Goal: Information Seeking & Learning: Find contact information

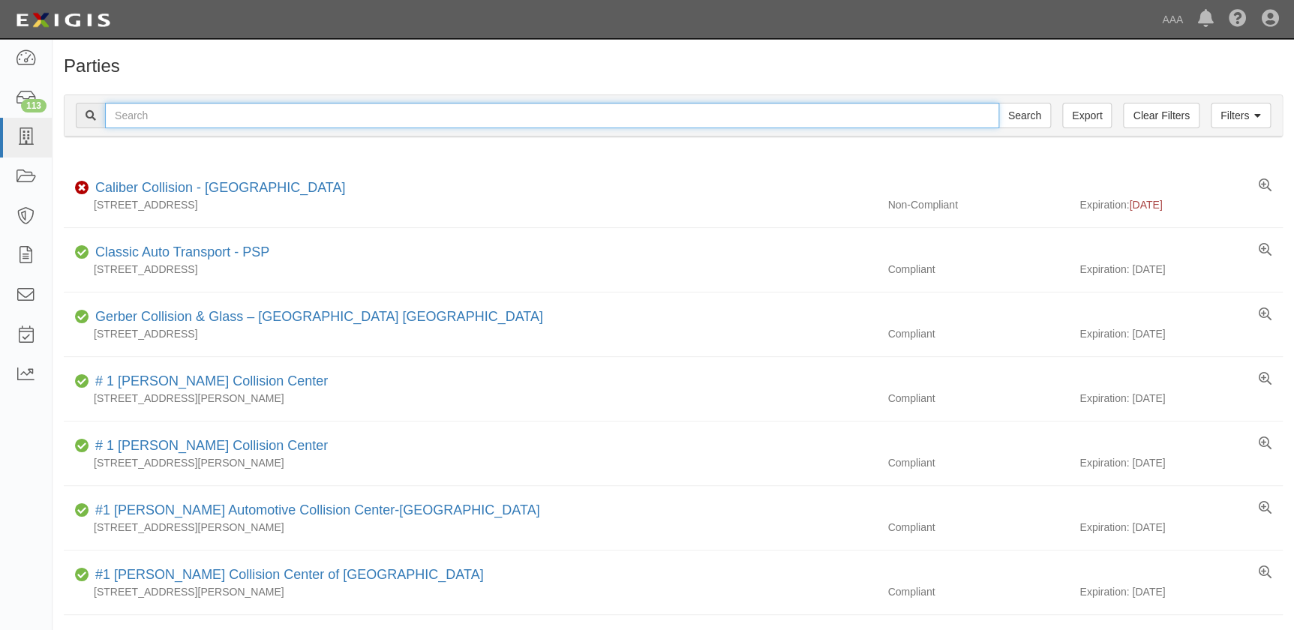
click at [182, 112] on input "text" at bounding box center [552, 116] width 894 height 26
type input "fix auto"
click at [998, 103] on input "Search" at bounding box center [1024, 116] width 53 height 26
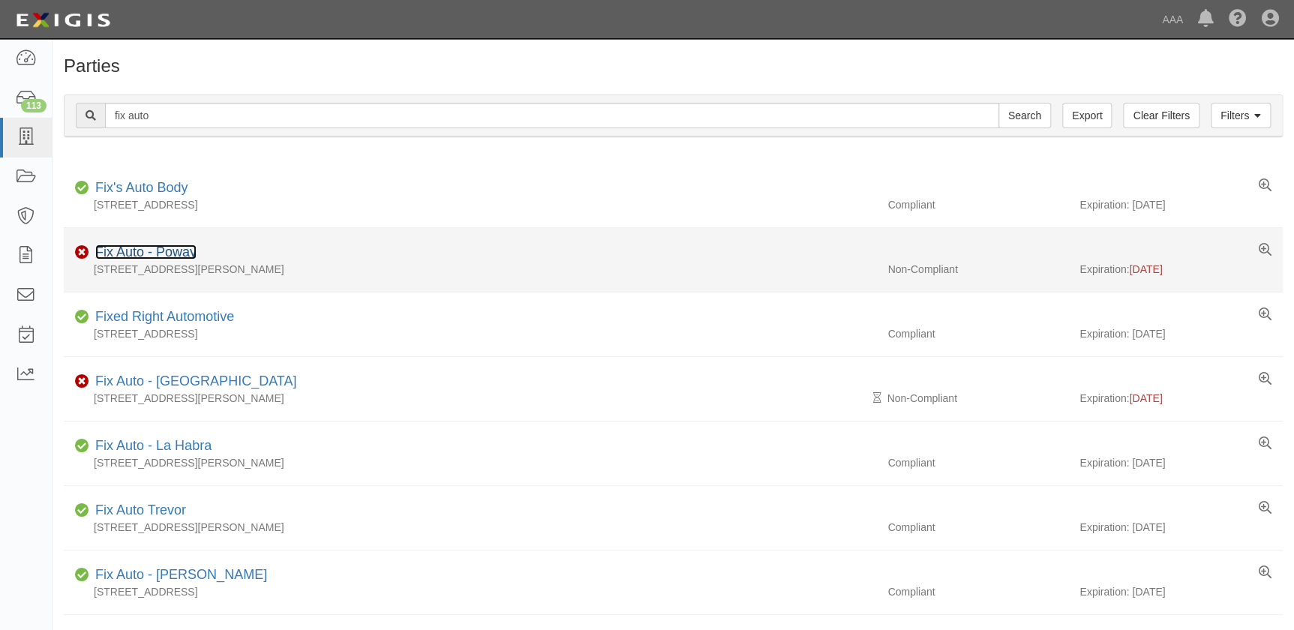
click at [176, 255] on link "Fix Auto - Poway" at bounding box center [145, 252] width 101 height 15
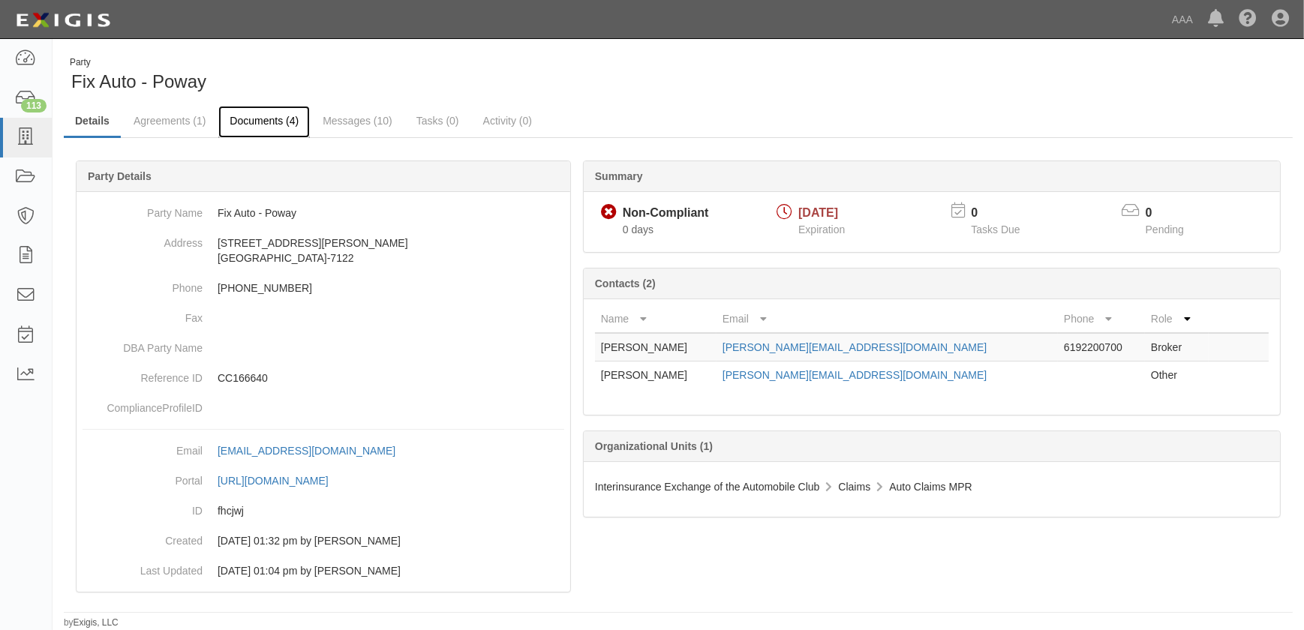
click at [270, 126] on link "Documents (4)" at bounding box center [264, 122] width 92 height 32
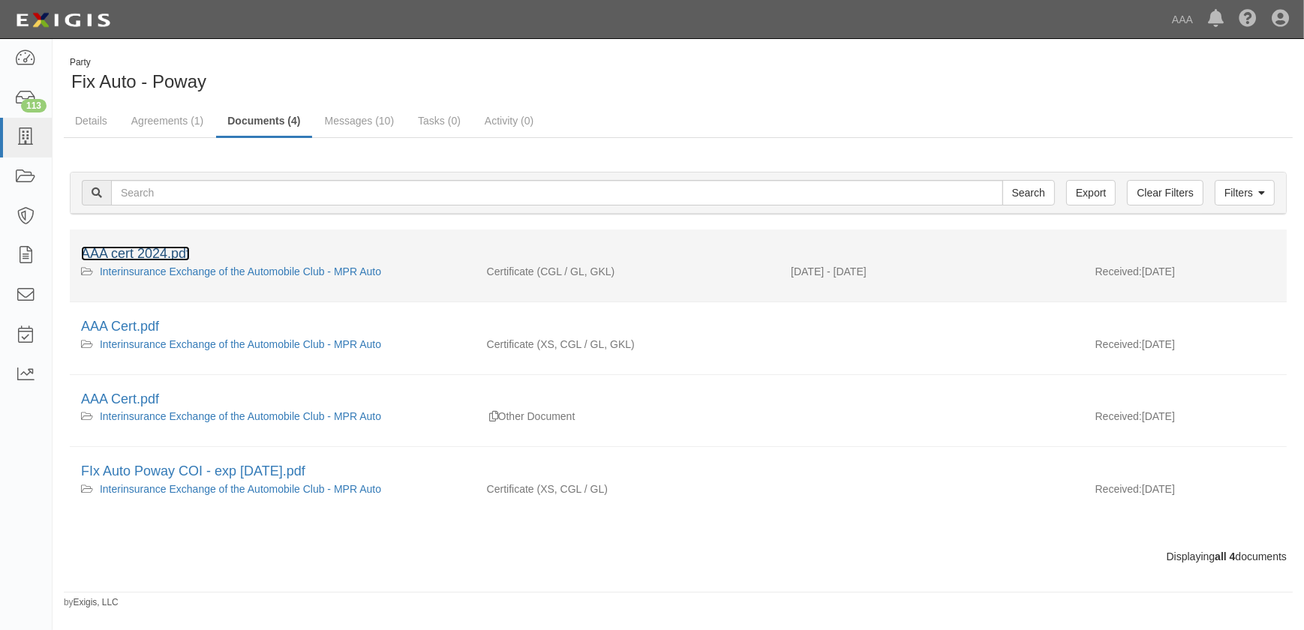
click at [152, 248] on link "AAA cert 2024.pdf" at bounding box center [135, 253] width 109 height 15
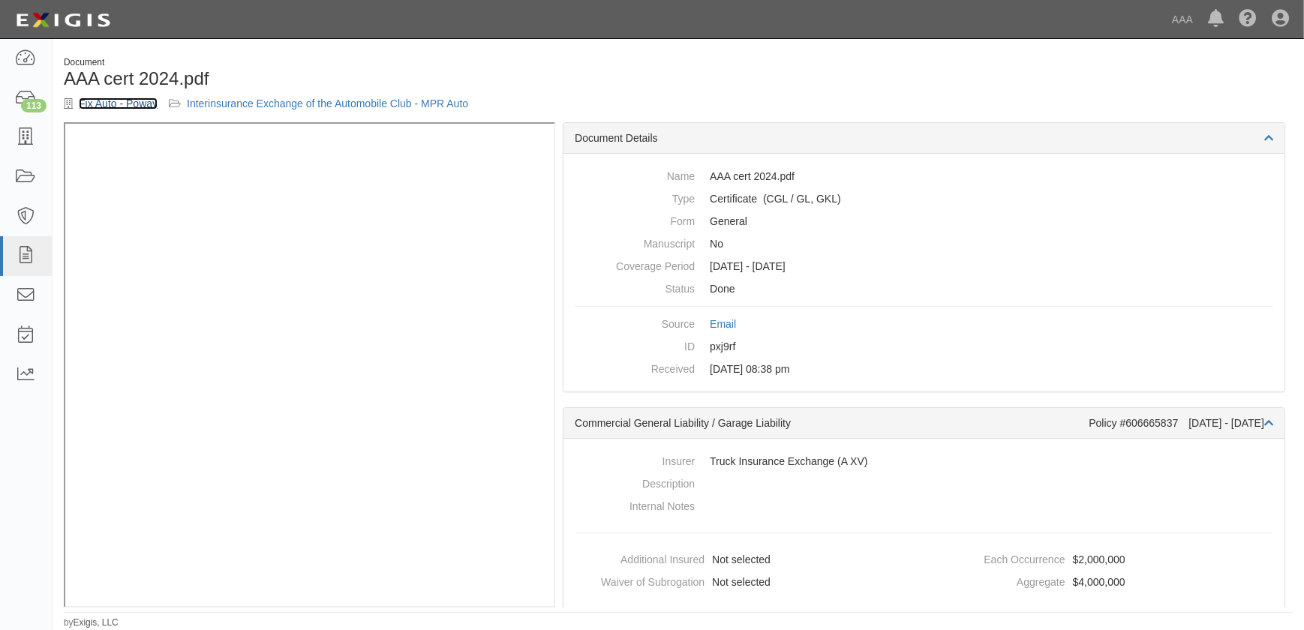
click at [129, 102] on link "Fix Auto - Poway" at bounding box center [118, 104] width 79 height 12
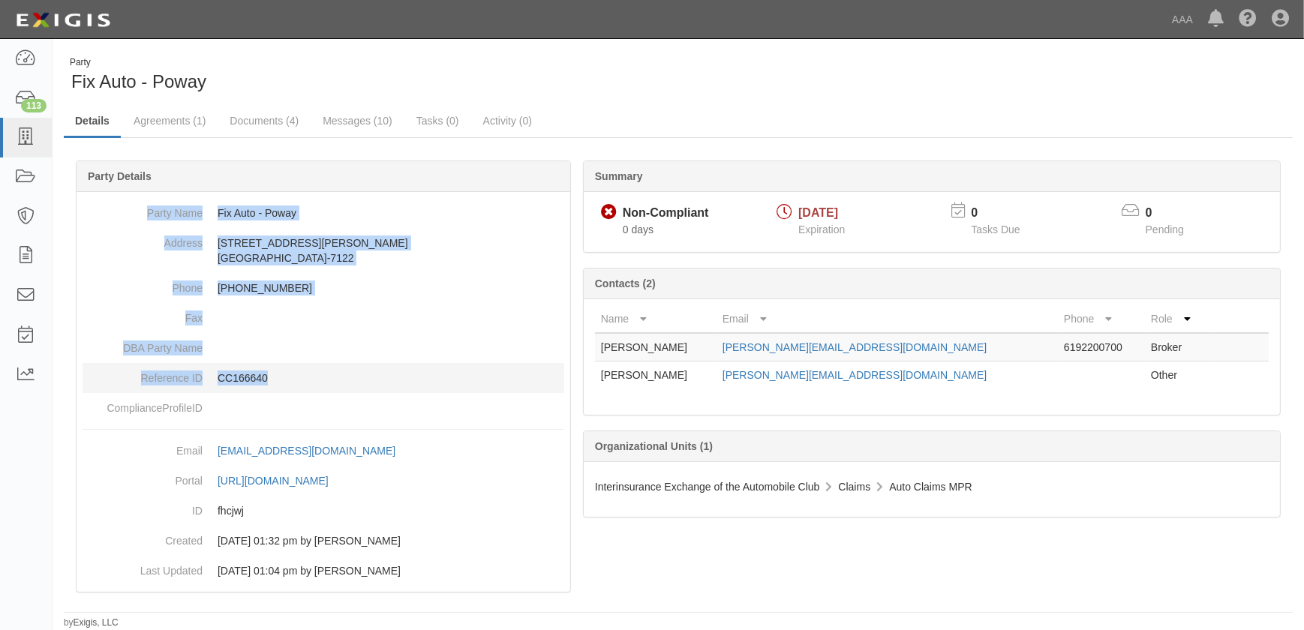
drag, startPoint x: 158, startPoint y: 213, endPoint x: 331, endPoint y: 368, distance: 232.2
click at [331, 368] on dl "Party Name Fix Auto - Poway Address [STREET_ADDRESS][PERSON_NAME][PHONE_NUMBER]…" at bounding box center [324, 310] width 482 height 225
copy dl "Party Name Fix Auto - Poway Address 13175 Gregg St. Poway, CA 92064-7122 Phone …"
click at [30, 140] on icon at bounding box center [25, 137] width 21 height 17
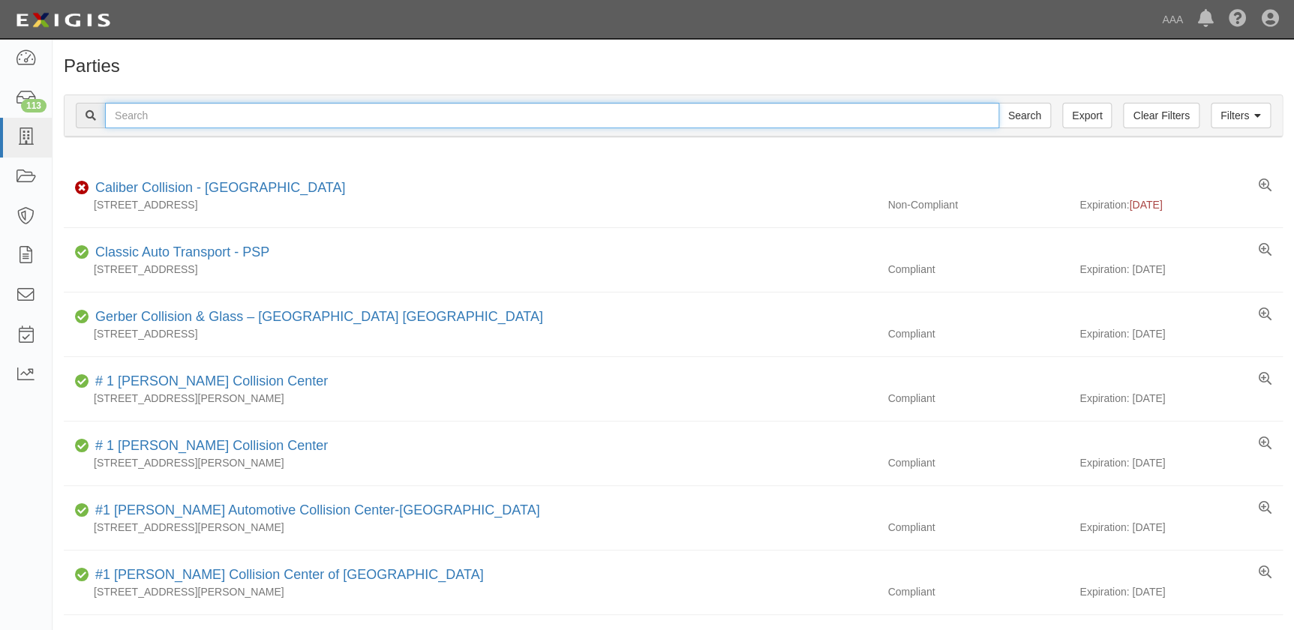
click at [146, 116] on input "text" at bounding box center [552, 116] width 894 height 26
type input "fix auto lemon grove"
click at [998, 103] on input "Search" at bounding box center [1024, 116] width 53 height 26
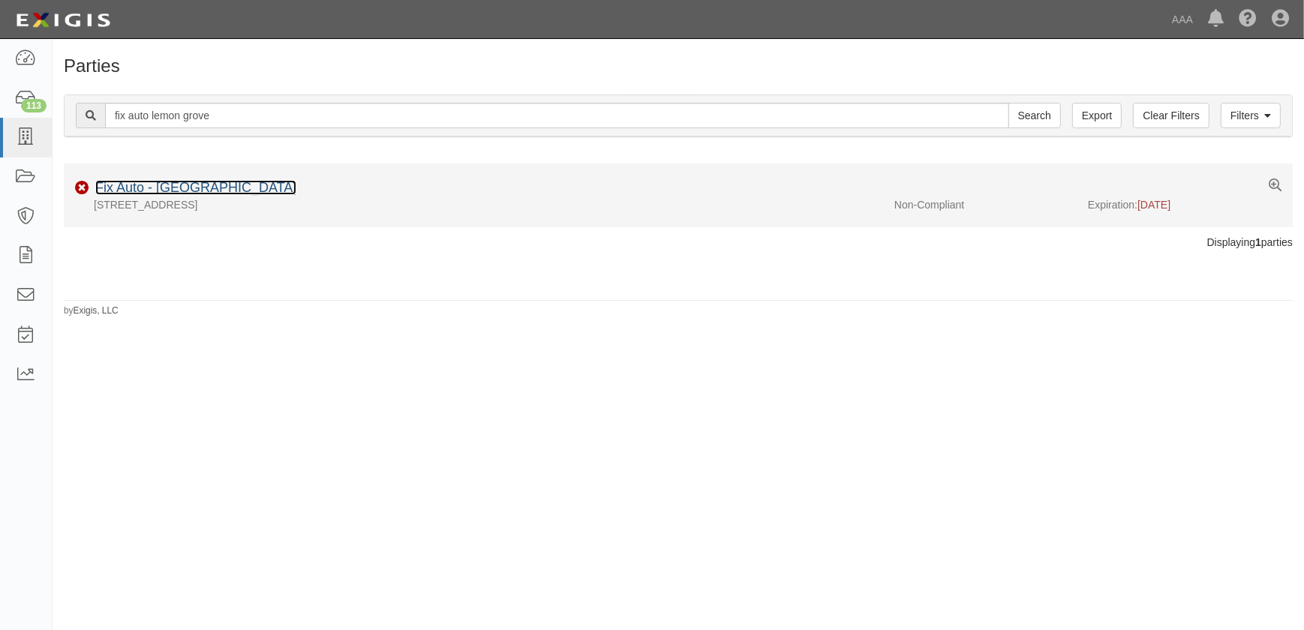
click at [213, 191] on link "Fix Auto - Lemon Grove" at bounding box center [195, 187] width 201 height 15
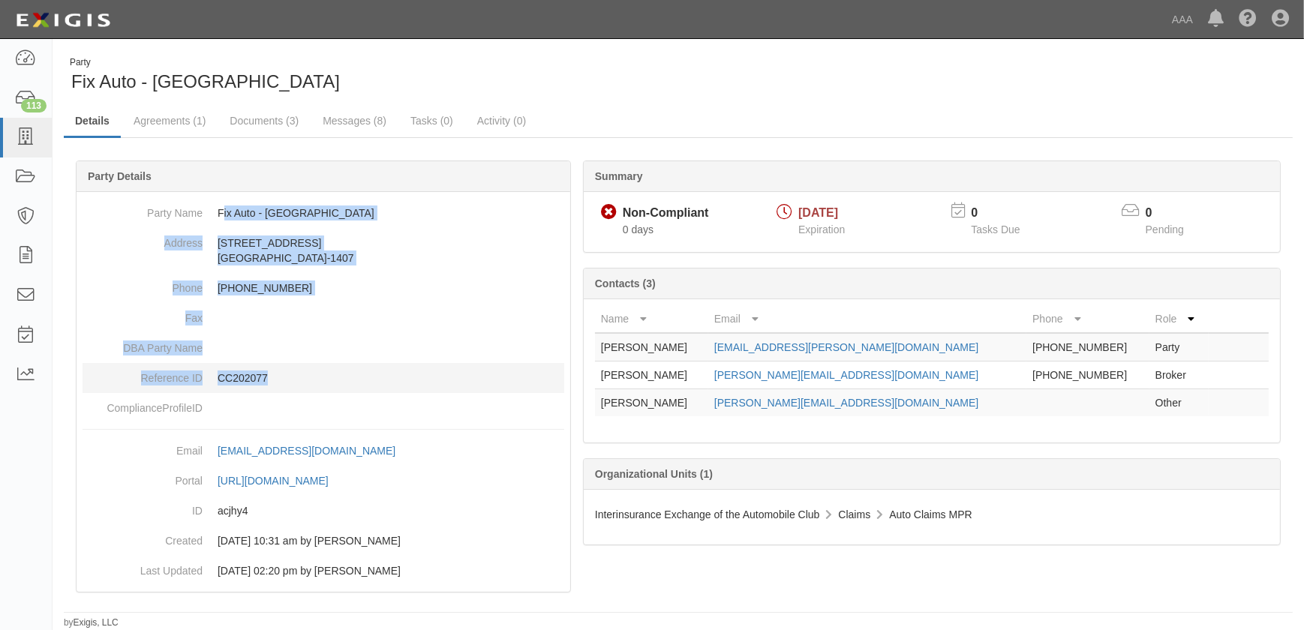
drag, startPoint x: 221, startPoint y: 210, endPoint x: 317, endPoint y: 374, distance: 190.7
click at [317, 374] on dl "Party Name Fix Auto - Lemon Grove Address 7083 Broadway Lemon Grove, CA 91945-1…" at bounding box center [324, 310] width 482 height 225
copy dl "ix Auto - Lemon Grove Address 7083 Broadway Lemon Grove, CA 91945-1407 Phone 61…"
click at [23, 146] on icon at bounding box center [25, 137] width 21 height 17
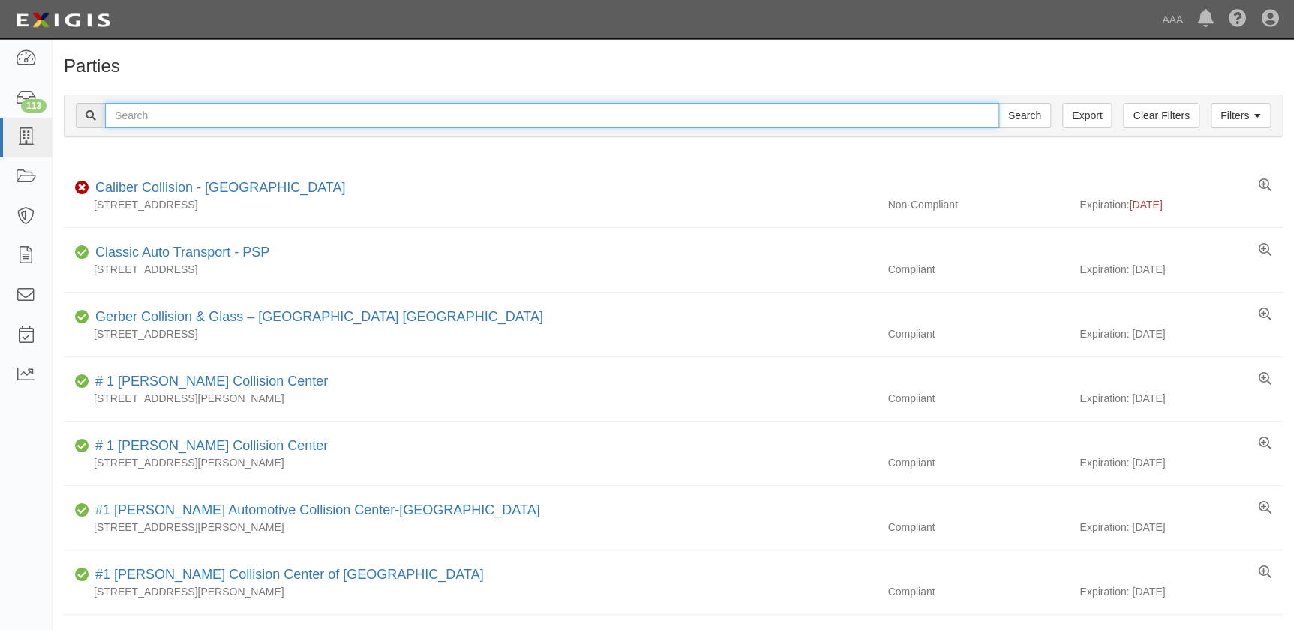
click at [207, 120] on input "text" at bounding box center [552, 116] width 894 height 26
type input "fix auto"
click at [998, 103] on input "Search" at bounding box center [1024, 116] width 53 height 26
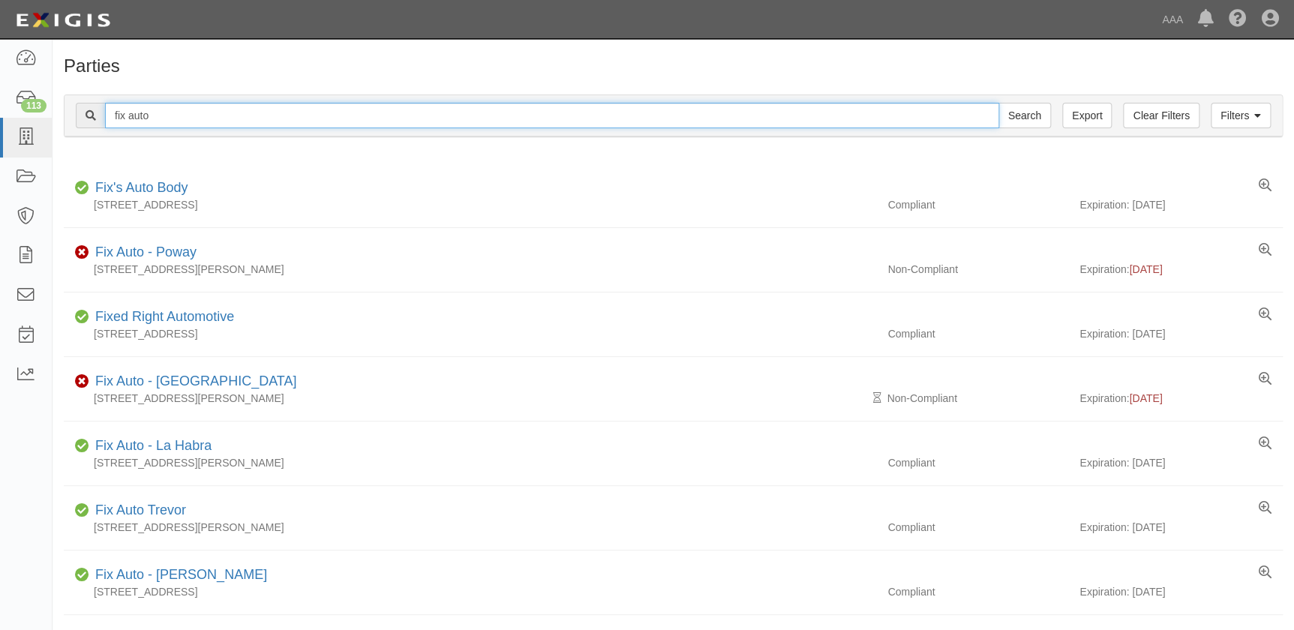
click at [178, 112] on input "fix auto" at bounding box center [552, 116] width 894 height 26
type input "fix auto downtown"
click at [998, 103] on input "Search" at bounding box center [1024, 116] width 53 height 26
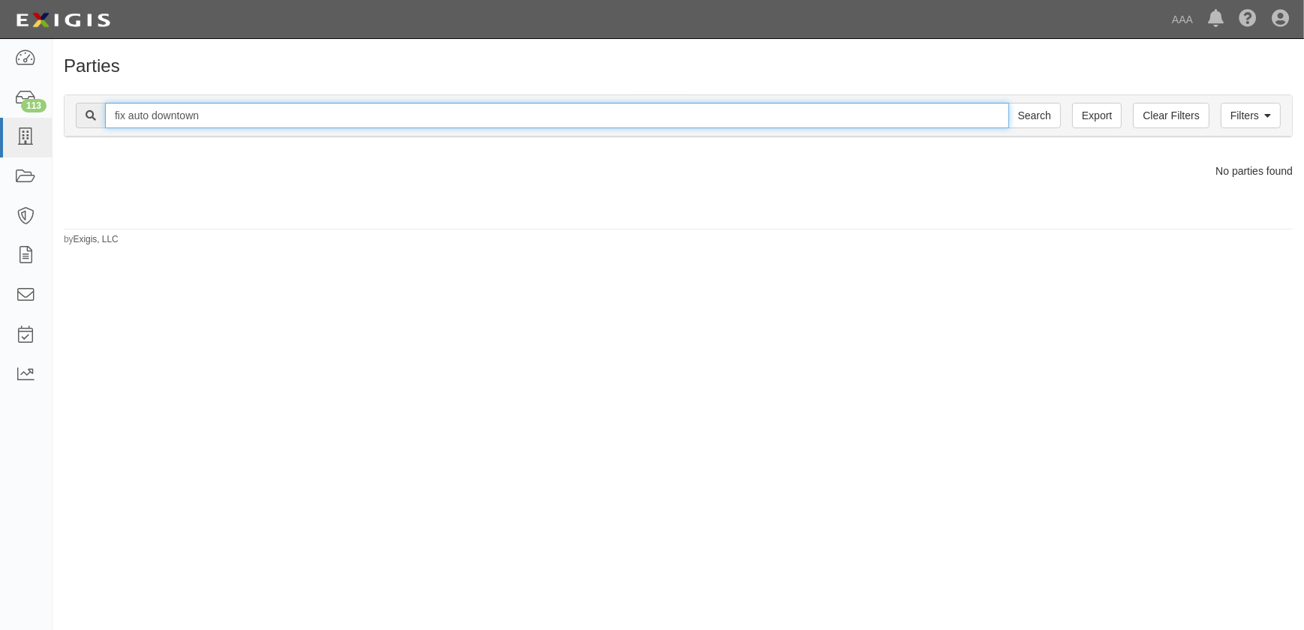
drag, startPoint x: 215, startPoint y: 114, endPoint x: 150, endPoint y: 118, distance: 64.6
click at [150, 118] on input "fix auto downtown" at bounding box center [557, 116] width 904 height 26
type input "fix auto"
click at [1008, 103] on input "Search" at bounding box center [1034, 116] width 53 height 26
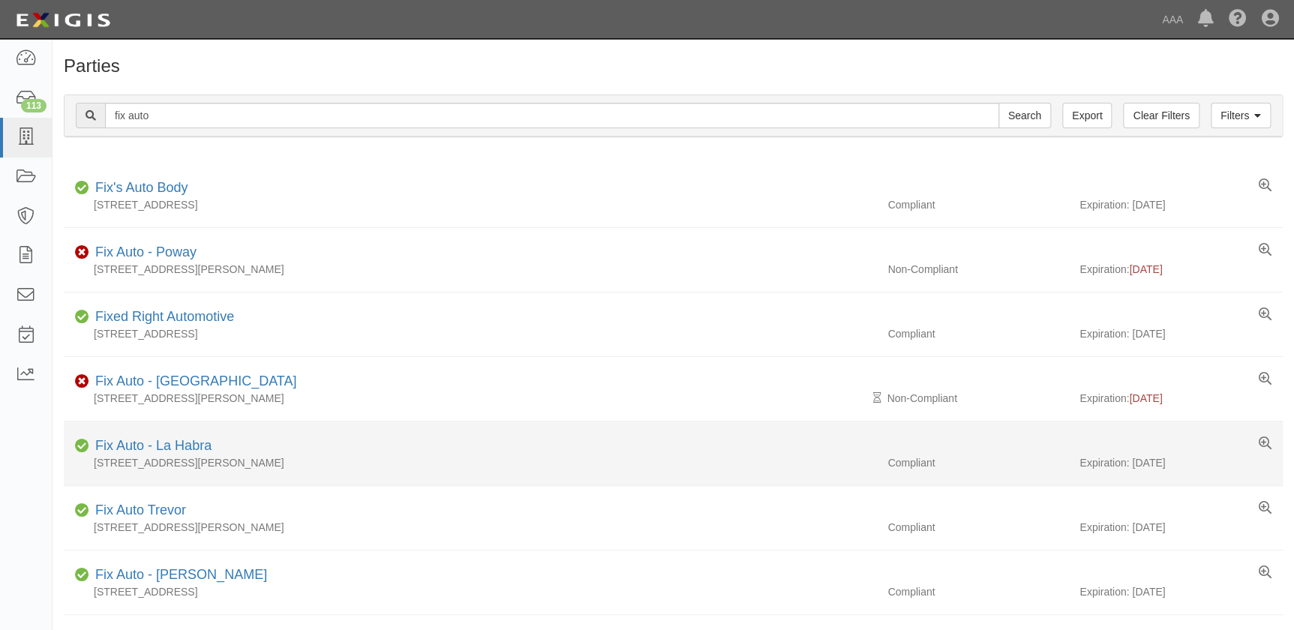
scroll to position [272, 0]
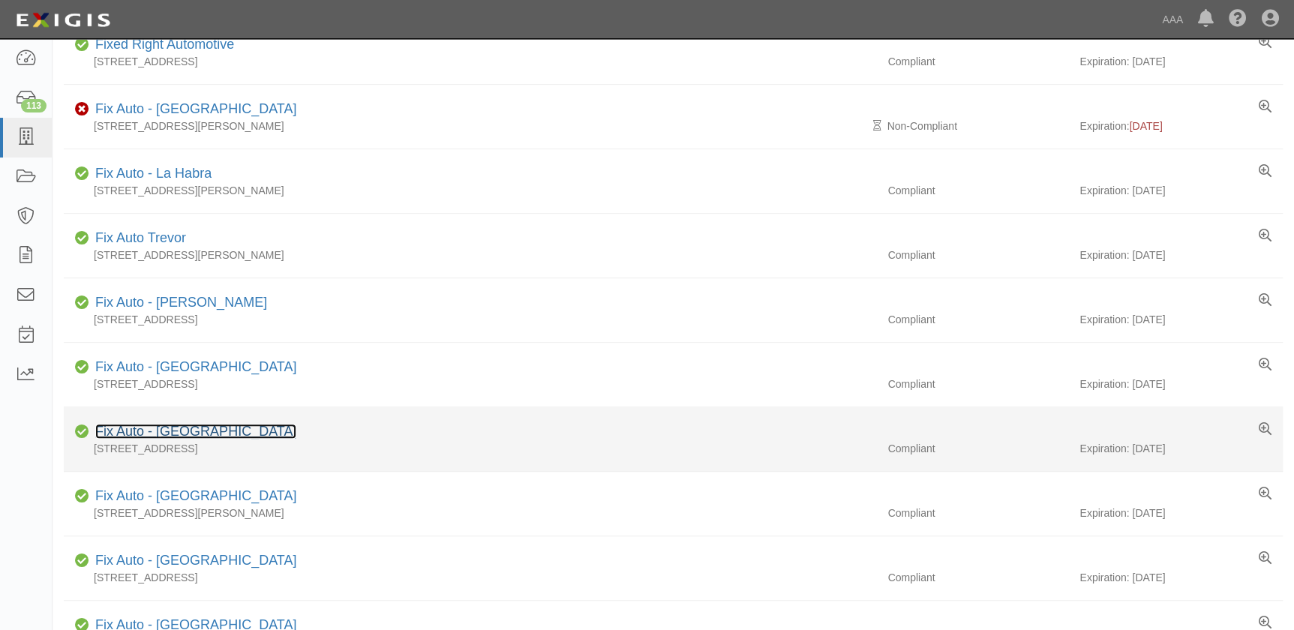
click at [135, 428] on link "Fix Auto - San Diego" at bounding box center [195, 431] width 201 height 15
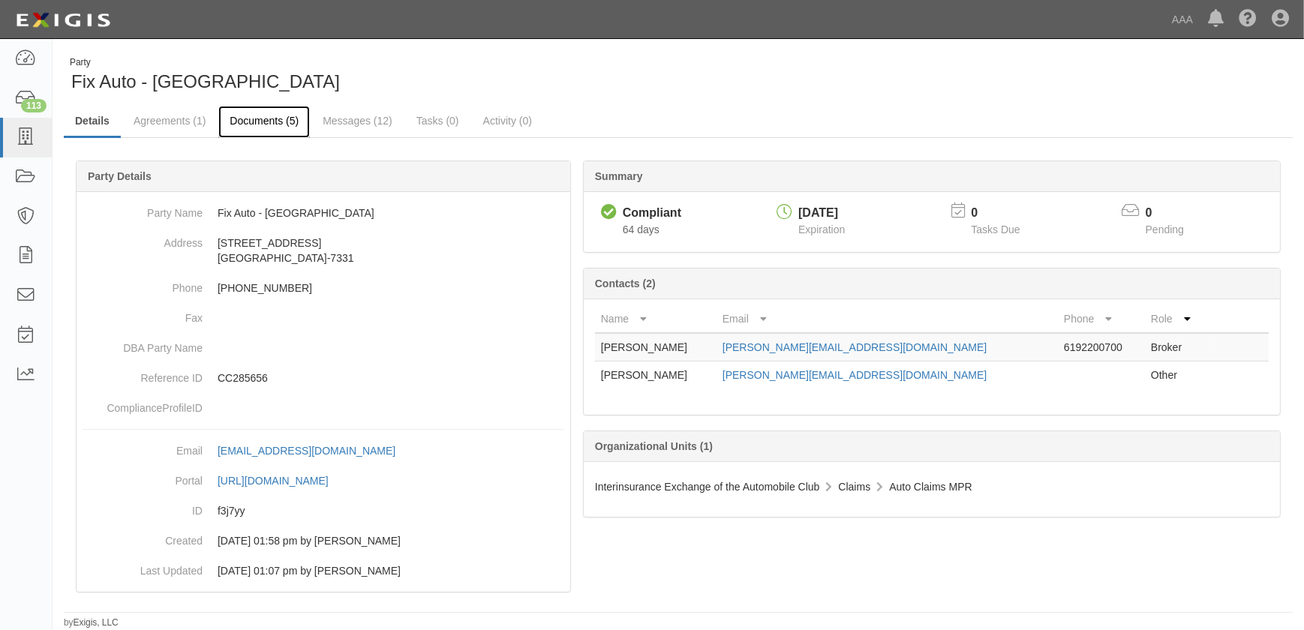
click at [267, 119] on link "Documents (5)" at bounding box center [264, 122] width 92 height 32
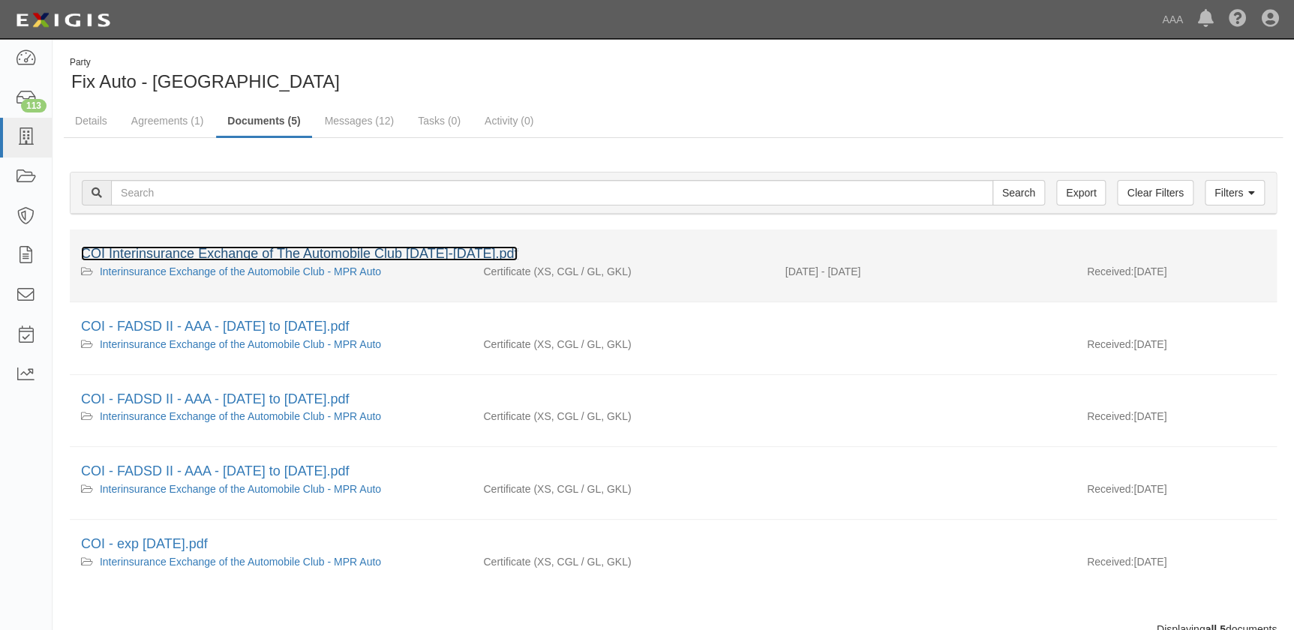
click at [294, 257] on link "COI Interinsurance Exchange of The Automobile Club [DATE]-[DATE].pdf" at bounding box center [299, 253] width 437 height 15
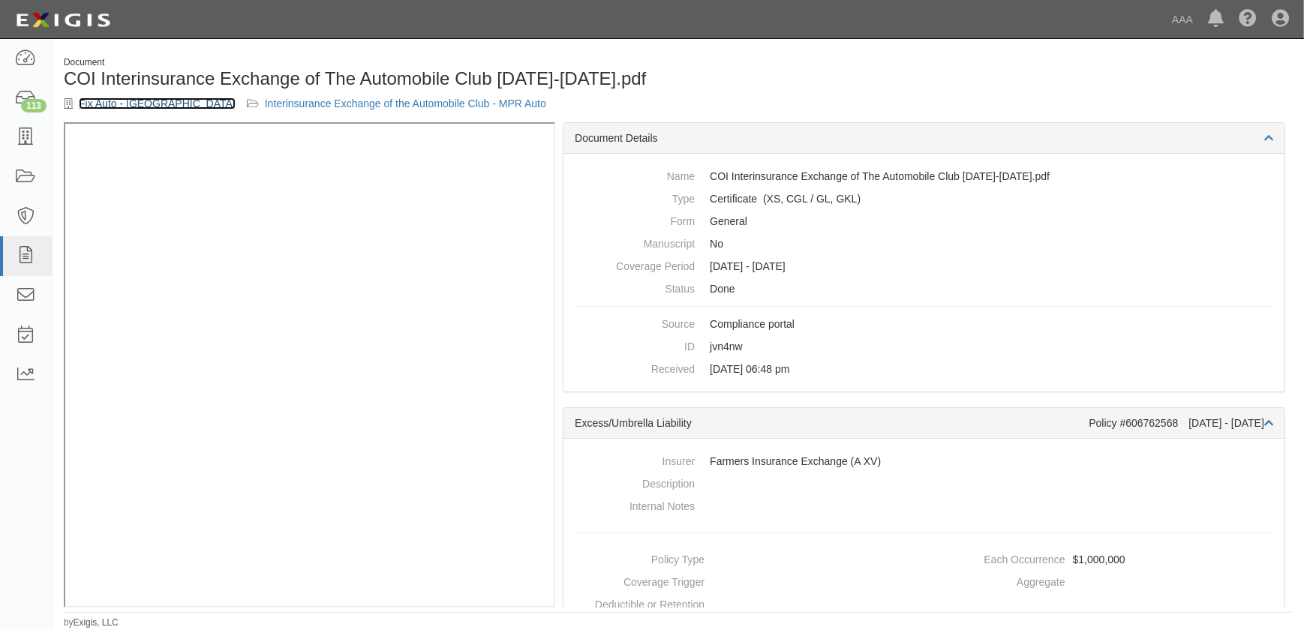
click at [104, 107] on link "Fix Auto - [GEOGRAPHIC_DATA]" at bounding box center [157, 104] width 157 height 12
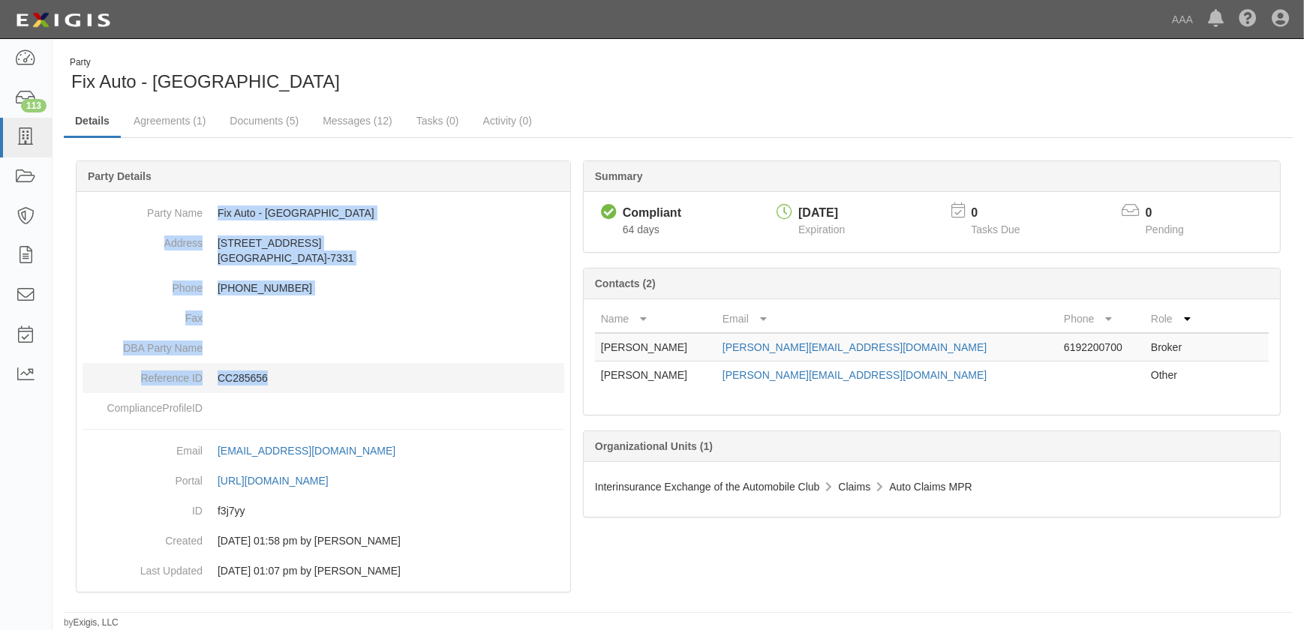
drag, startPoint x: 217, startPoint y: 212, endPoint x: 314, endPoint y: 364, distance: 179.8
click at [314, 364] on dl "Party Name Fix Auto - [GEOGRAPHIC_DATA] Address [STREET_ADDRESS][PHONE_NUMBER] …" at bounding box center [324, 310] width 482 height 225
copy dl "Fix Auto - [GEOGRAPHIC_DATA] Address [STREET_ADDRESS][PHONE_NUMBER] Phone [PHON…"
click at [26, 101] on div "113" at bounding box center [34, 106] width 26 height 14
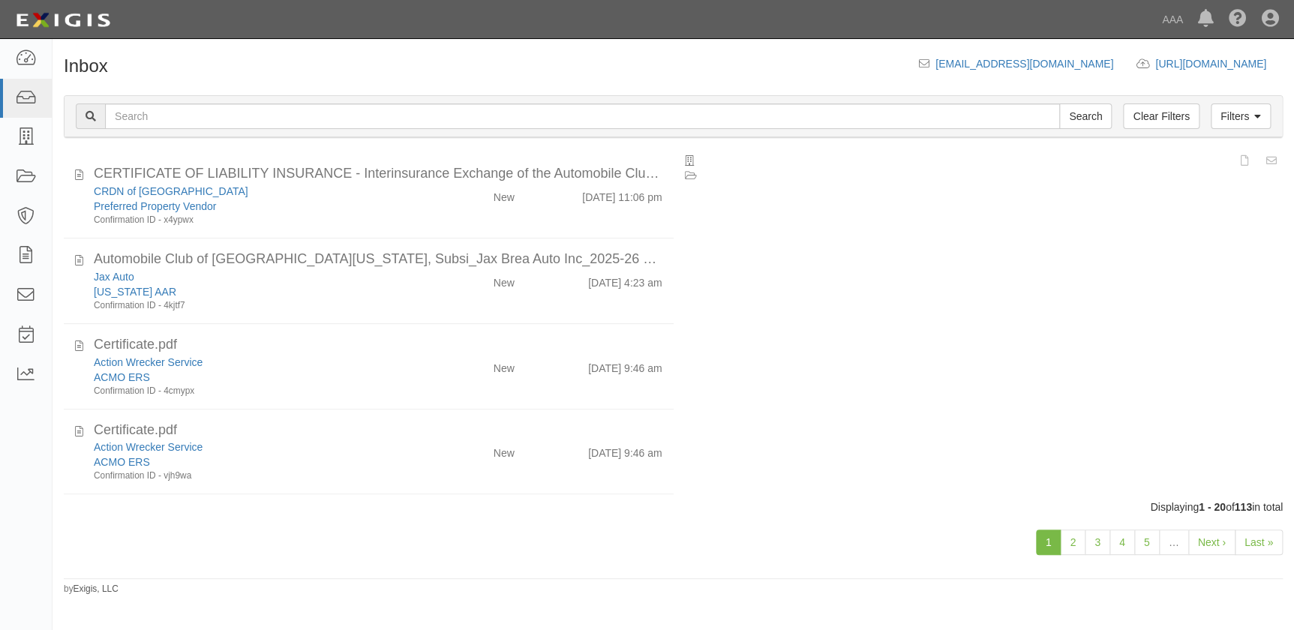
click at [0, 0] on div at bounding box center [0, 0] width 0 height 0
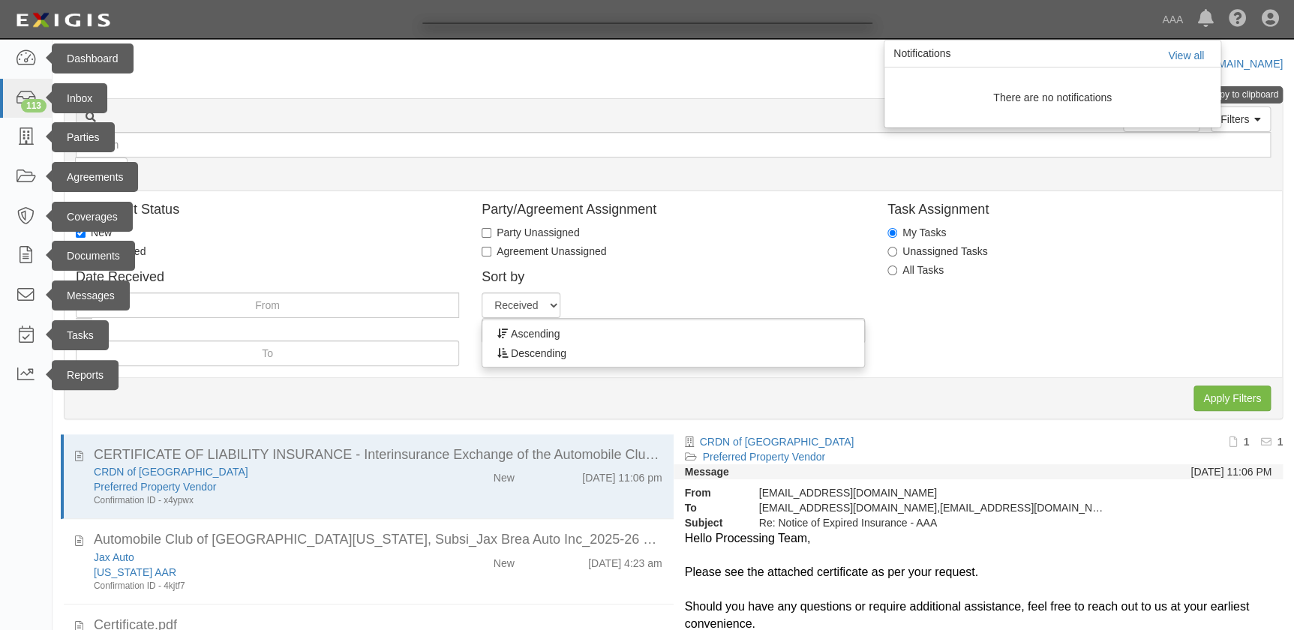
click at [26, 135] on div at bounding box center [647, 315] width 1294 height 630
click at [632, 64] on div at bounding box center [647, 315] width 1294 height 630
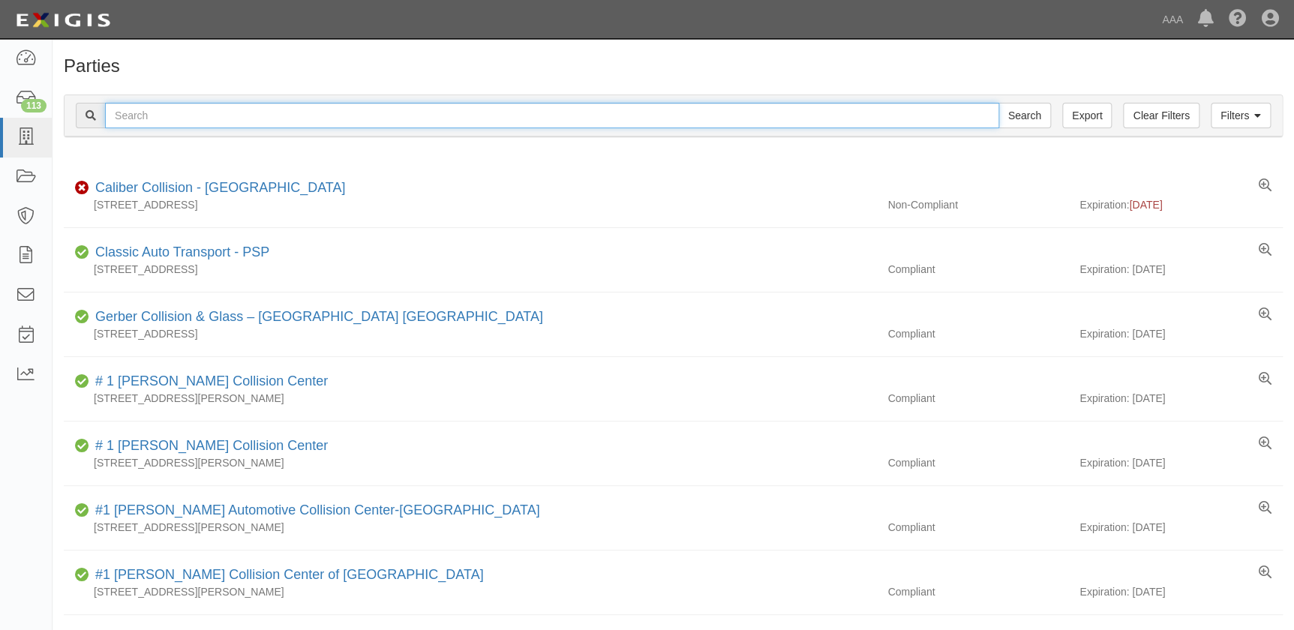
drag, startPoint x: 127, startPoint y: 113, endPoint x: 137, endPoint y: 103, distance: 14.3
click at [128, 113] on input "text" at bounding box center [552, 116] width 894 height 26
type input "norm reeves"
click at [998, 103] on input "Search" at bounding box center [1024, 116] width 53 height 26
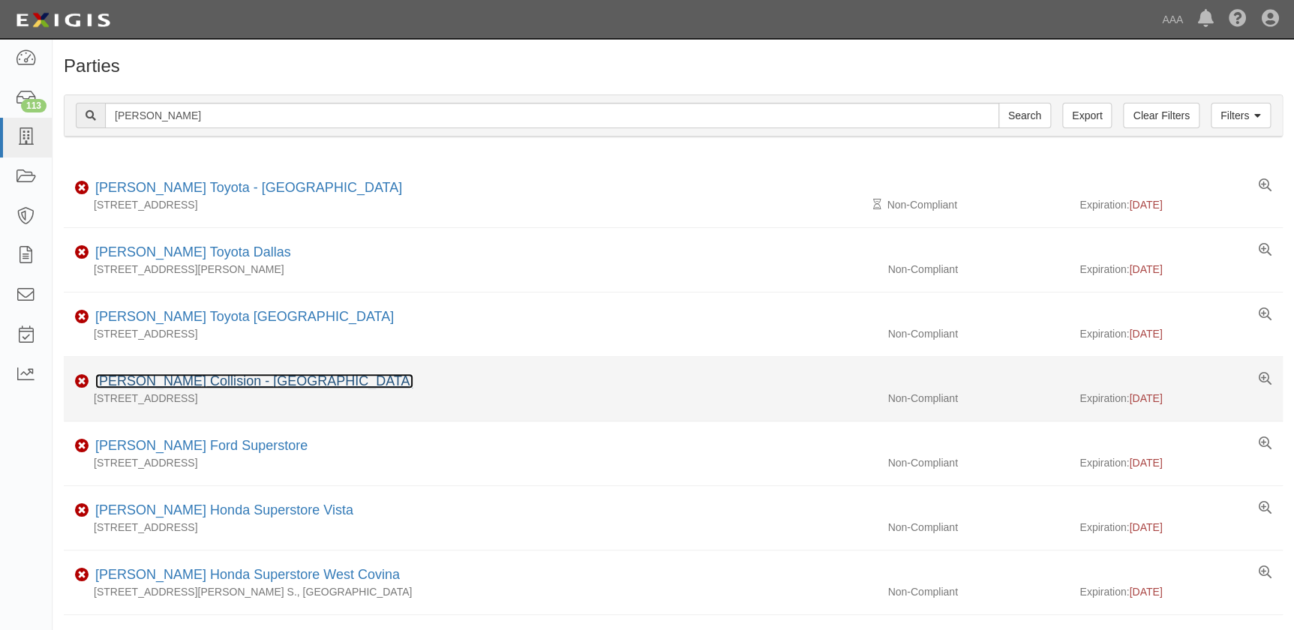
click at [254, 385] on link "[PERSON_NAME] Collision - [GEOGRAPHIC_DATA]" at bounding box center [254, 381] width 318 height 15
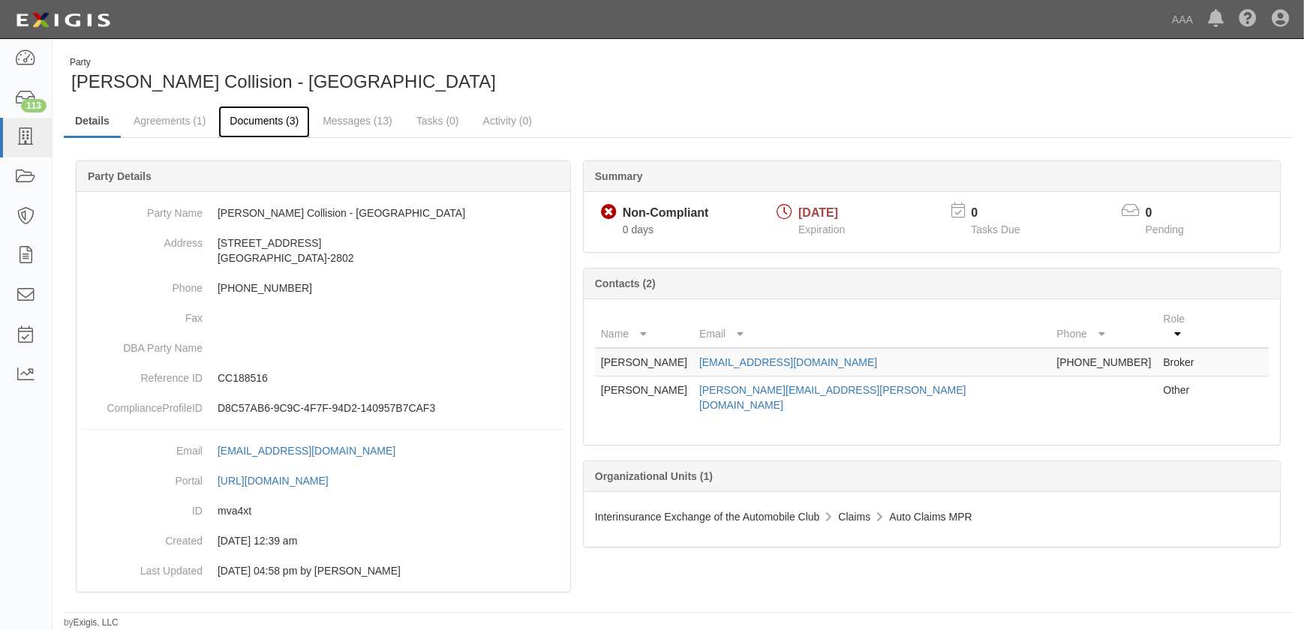
click at [252, 127] on link "Documents (3)" at bounding box center [264, 122] width 92 height 32
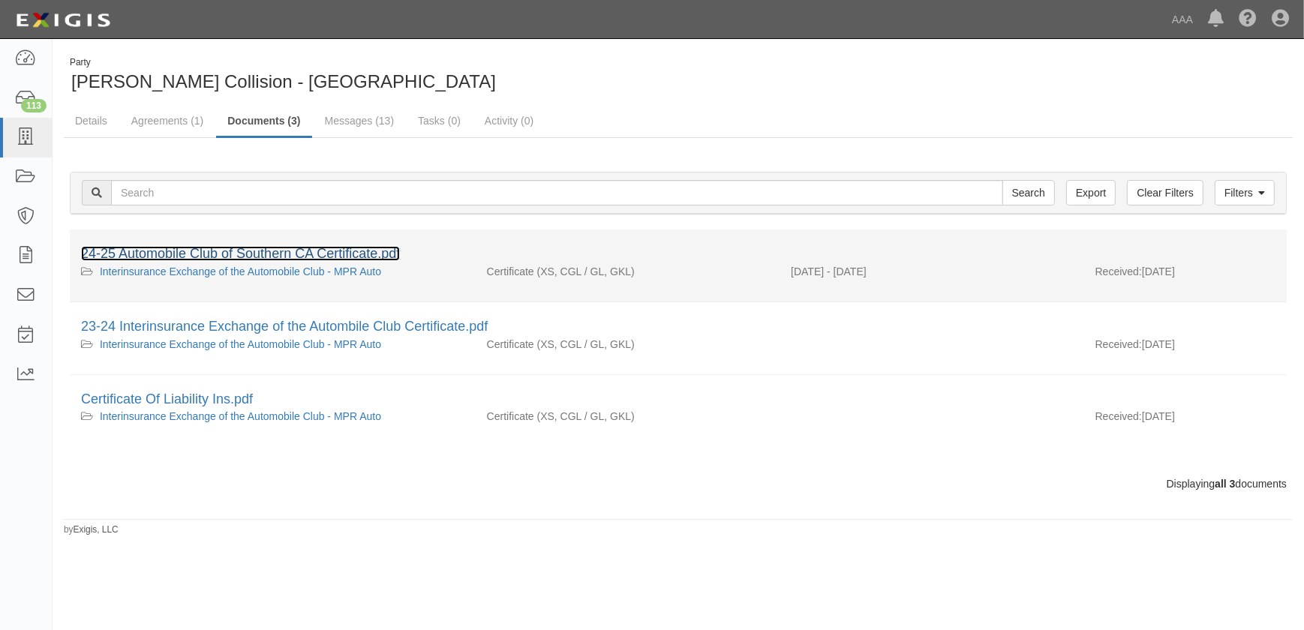
click at [266, 257] on link "24-25 Automobile Club of Southern CA Certificate.pdf" at bounding box center [240, 253] width 319 height 15
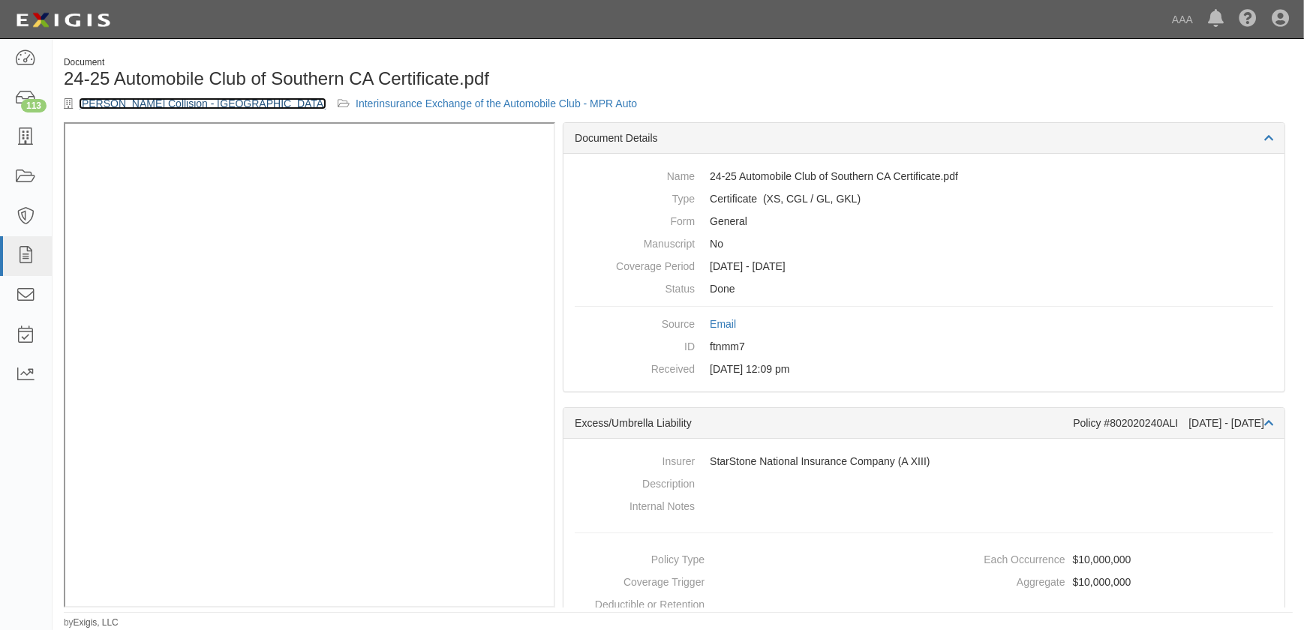
click at [120, 104] on link "Norm Reeves Collision - Irvine" at bounding box center [203, 104] width 248 height 12
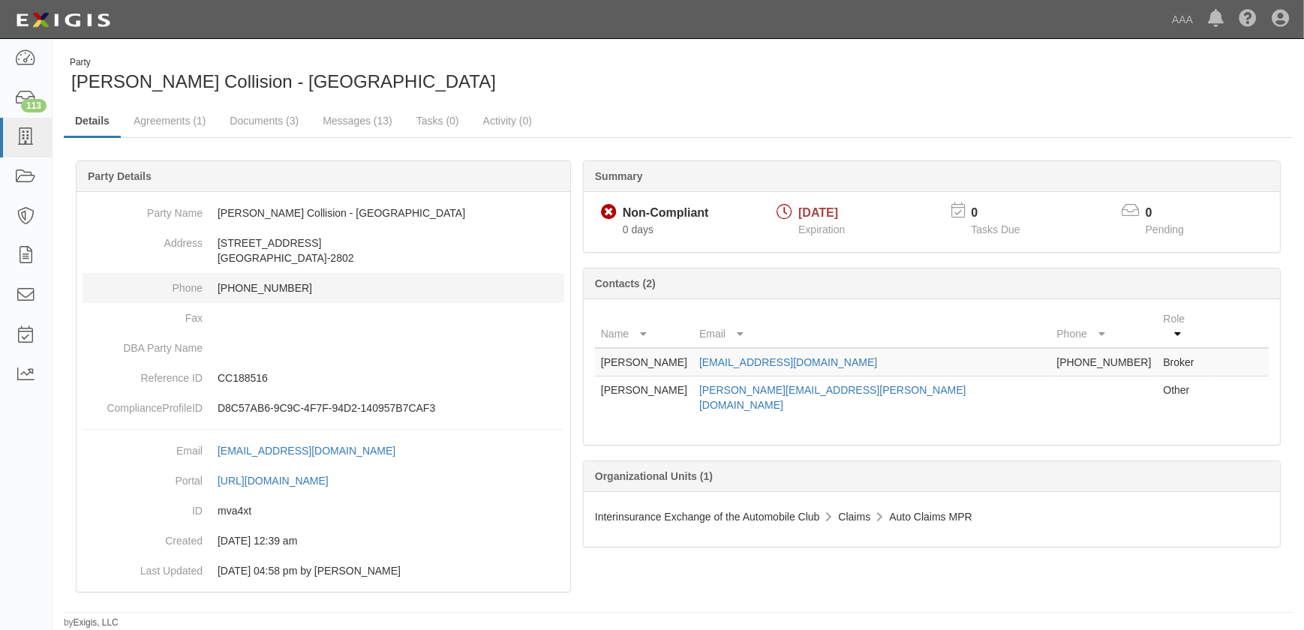
click at [428, 297] on dd "949-231-1017" at bounding box center [324, 288] width 482 height 30
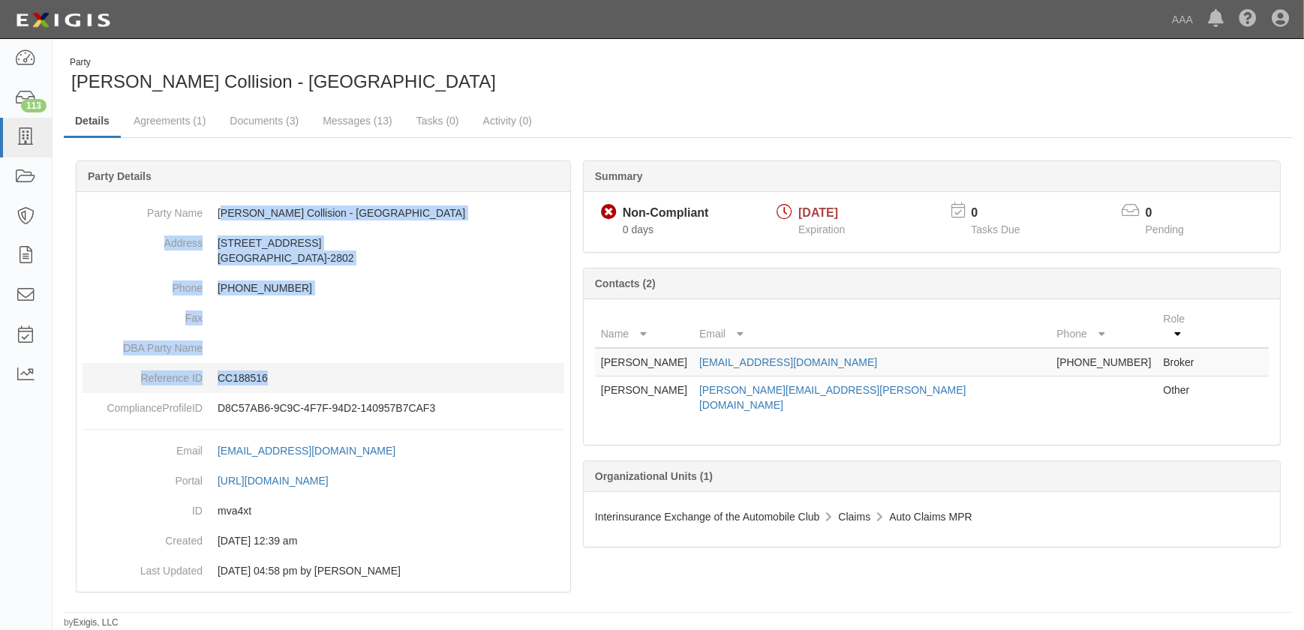
drag, startPoint x: 221, startPoint y: 209, endPoint x: 324, endPoint y: 378, distance: 197.6
click at [324, 378] on dl "Party Name Norm Reeves Collision - Irvine Address 14 Auto Center Drive Irvine, …" at bounding box center [324, 310] width 482 height 225
copy dl "orm Reeves Collision - Irvine Address 14 Auto Center Drive Irvine, CA 92618-280…"
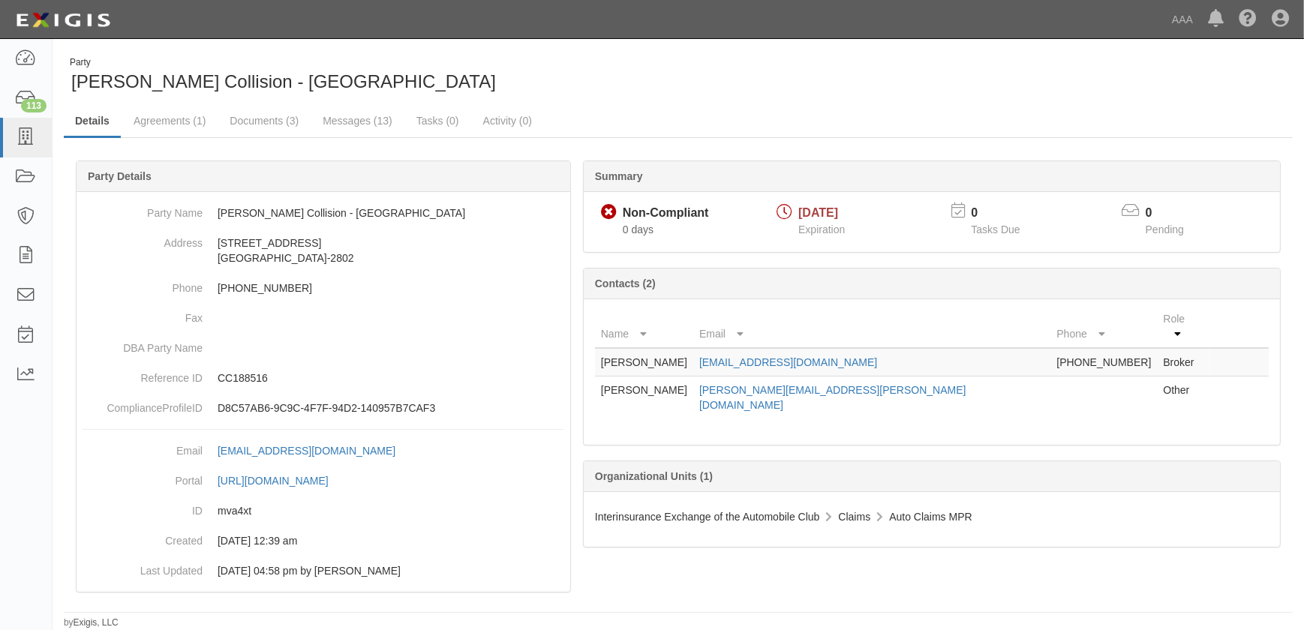
click at [218, 142] on div "Summary Non-Compliant Non-Compliant 0 days 10/01/2025 Expiration 0 Tasks Due 0 …" at bounding box center [678, 160] width 1229 height 45
click at [257, 116] on link "Documents (3)" at bounding box center [264, 122] width 92 height 32
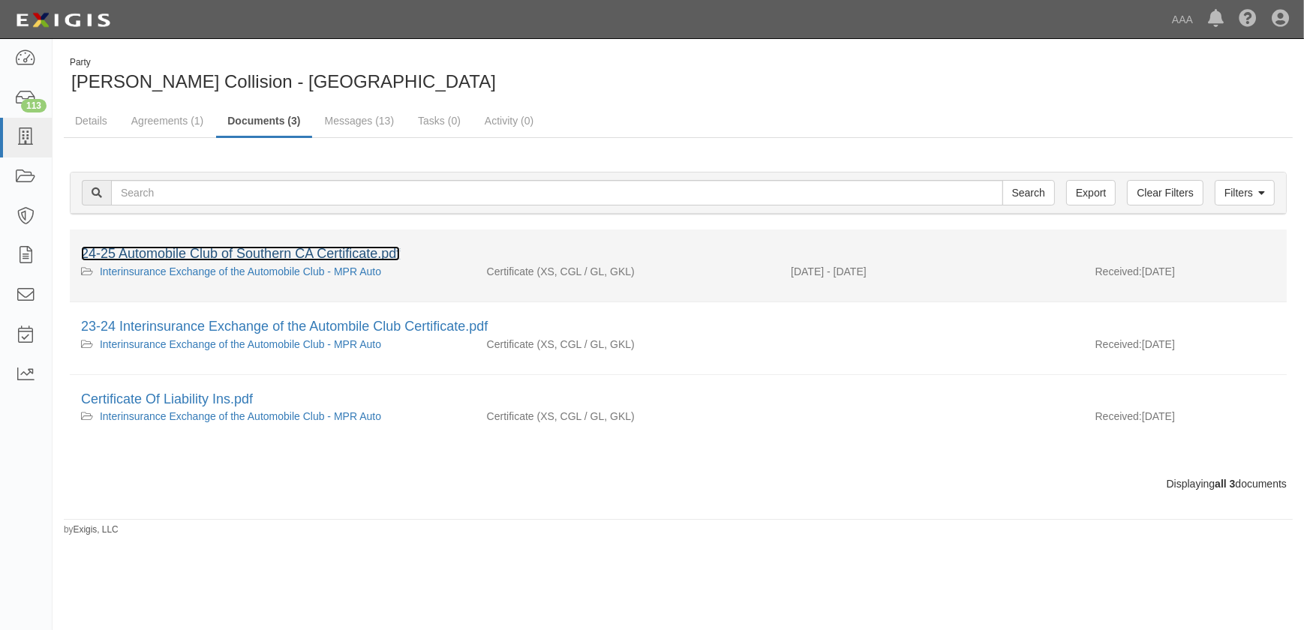
click at [164, 253] on link "24-25 Automobile Club of Southern CA Certificate.pdf" at bounding box center [240, 253] width 319 height 15
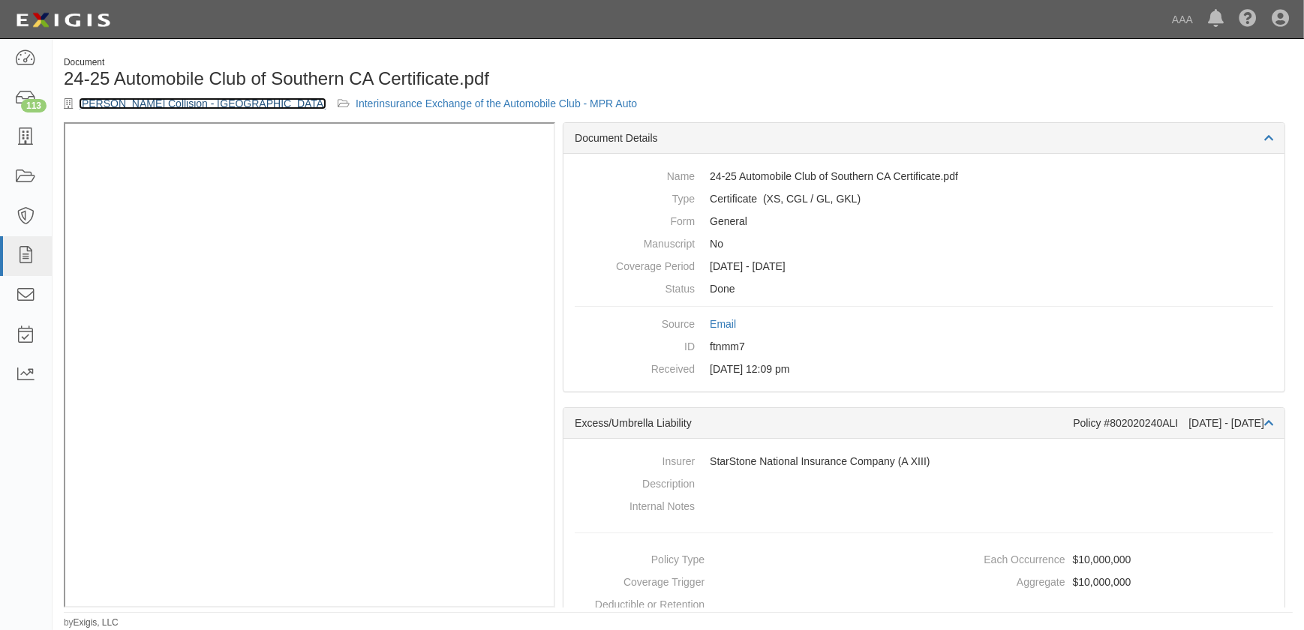
click at [159, 98] on link "Norm Reeves Collision - Irvine" at bounding box center [203, 104] width 248 height 12
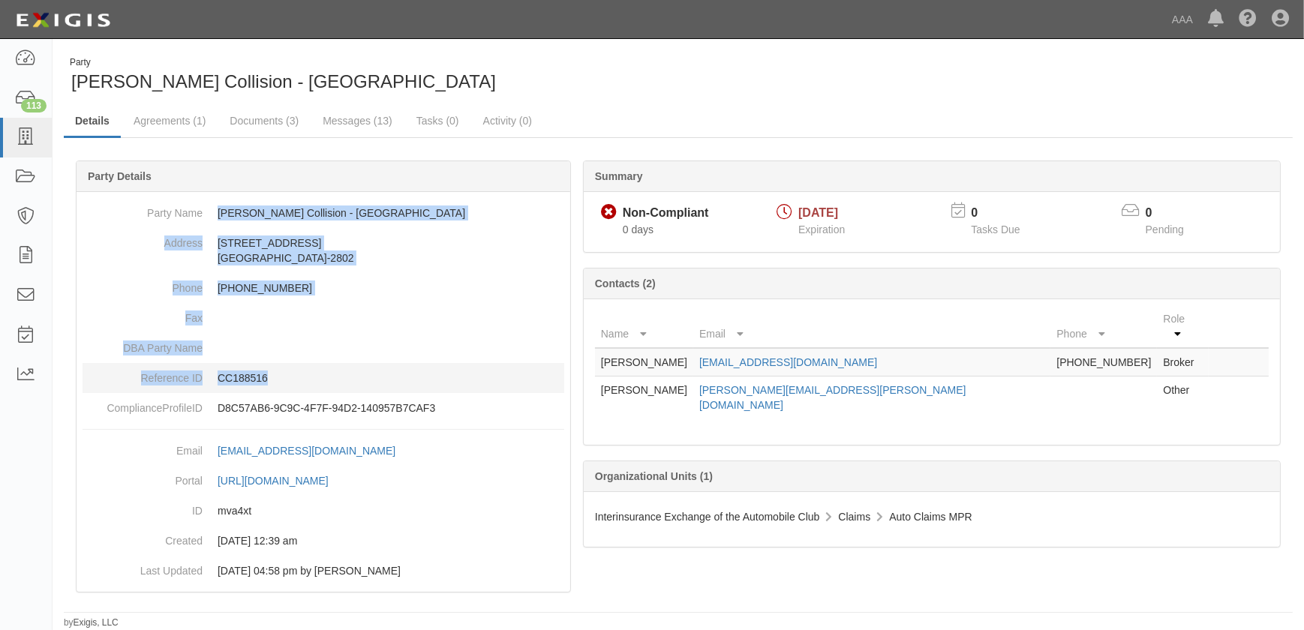
drag, startPoint x: 220, startPoint y: 209, endPoint x: 325, endPoint y: 364, distance: 186.8
click at [325, 364] on dl "Party Name Norm Reeves Collision - Irvine Address 14 Auto Center Drive Irvine, …" at bounding box center [324, 310] width 482 height 225
copy dl "Norm Reeves Collision - Irvine Address 14 Auto Center Drive Irvine, CA 92618-28…"
